Goal: Transaction & Acquisition: Purchase product/service

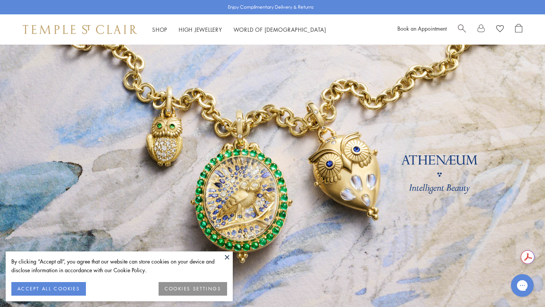
click at [227, 257] on button at bounding box center [226, 257] width 11 height 11
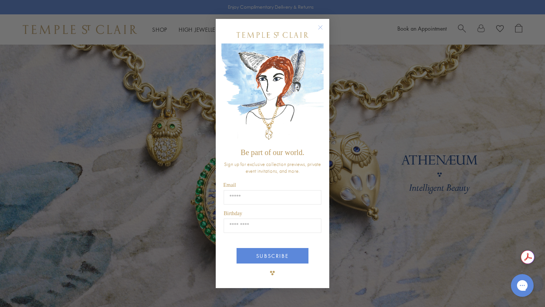
click at [161, 28] on div "Close dialog Be part of our world. Sign up for exclusive collection previews, p…" at bounding box center [272, 153] width 545 height 307
click at [320, 30] on circle "Close dialog" at bounding box center [320, 27] width 9 height 9
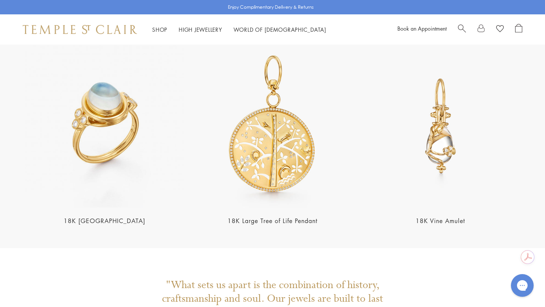
scroll to position [1481, 0]
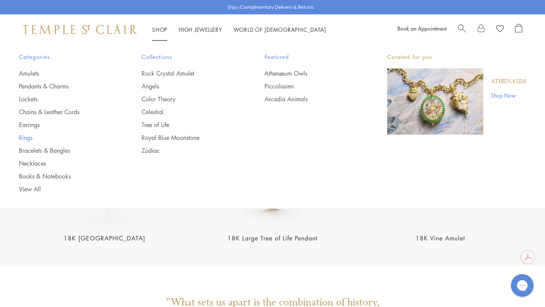
click at [27, 135] on link "Rings" at bounding box center [65, 138] width 92 height 8
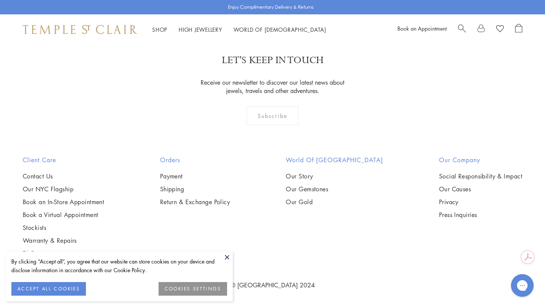
scroll to position [1585, 0]
